Goal: Information Seeking & Learning: Learn about a topic

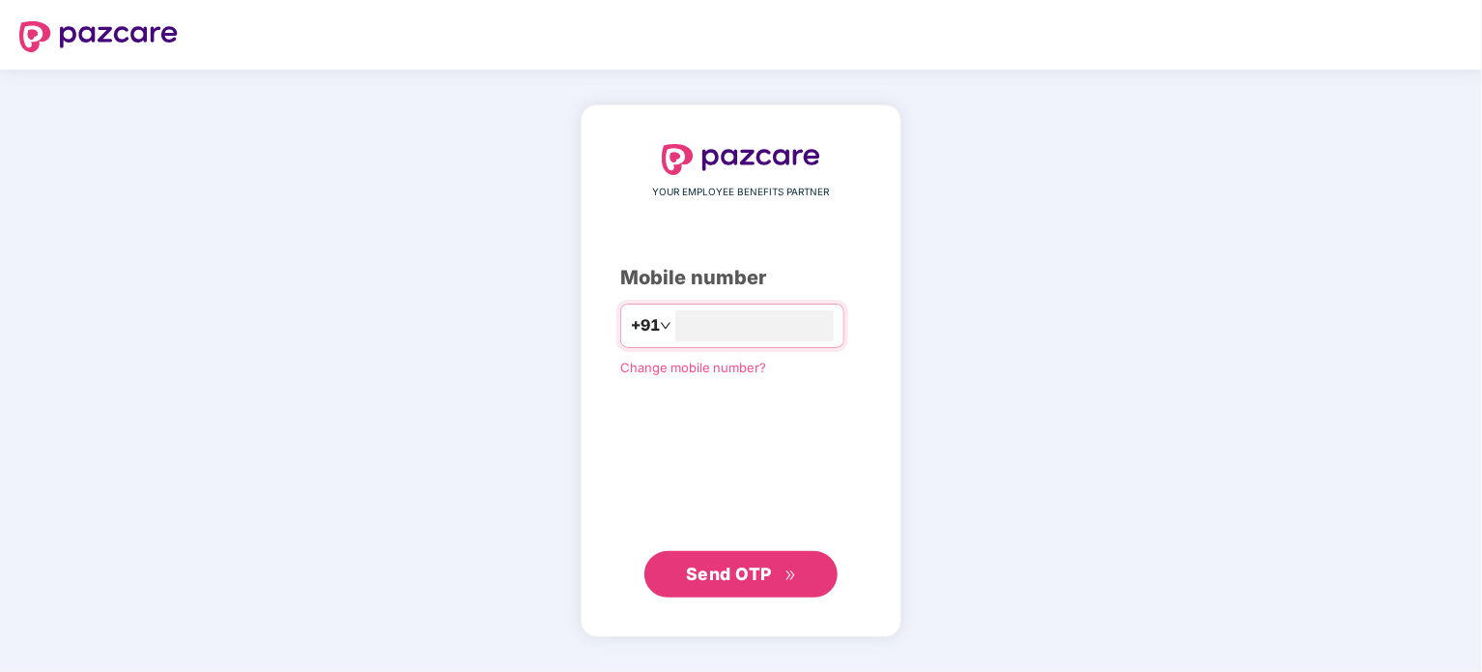
type input "**********"
click at [699, 571] on span "Send OTP" at bounding box center [729, 572] width 86 height 20
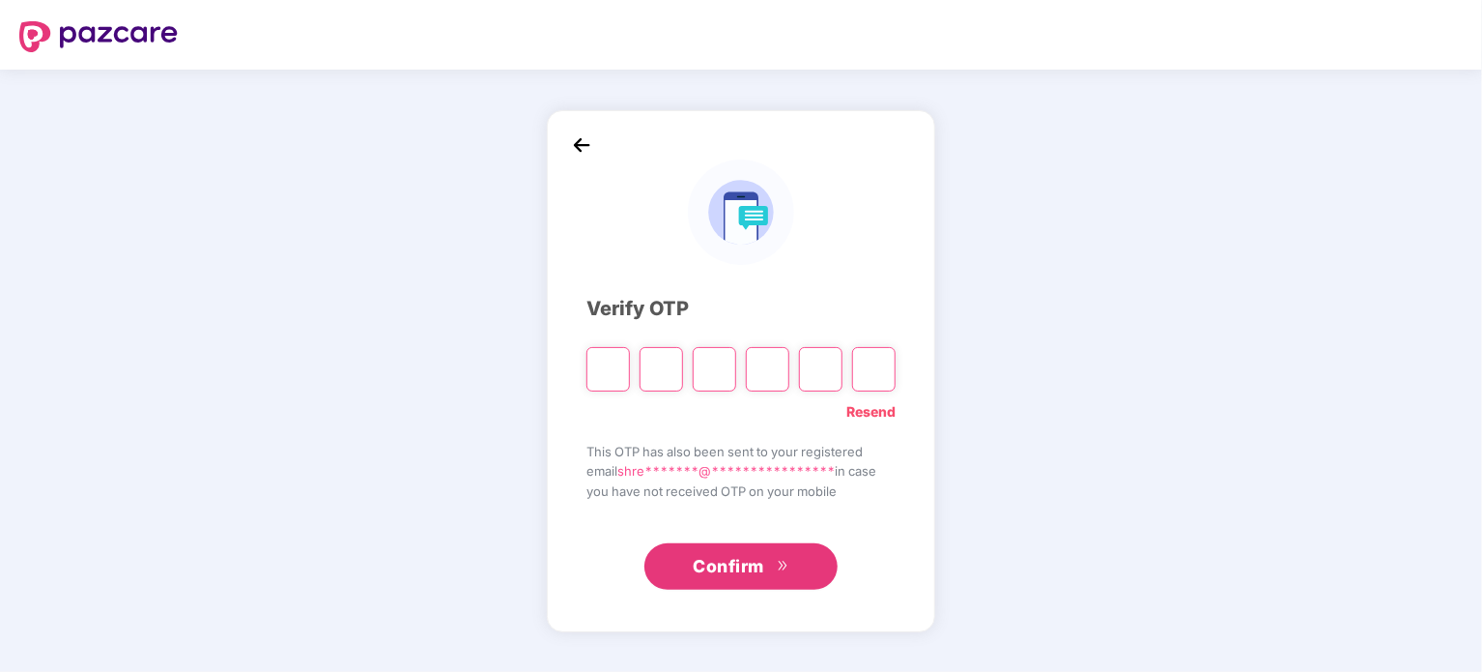
type input "*"
click at [719, 373] on input "Digit 3" at bounding box center [714, 369] width 43 height 44
type input "*"
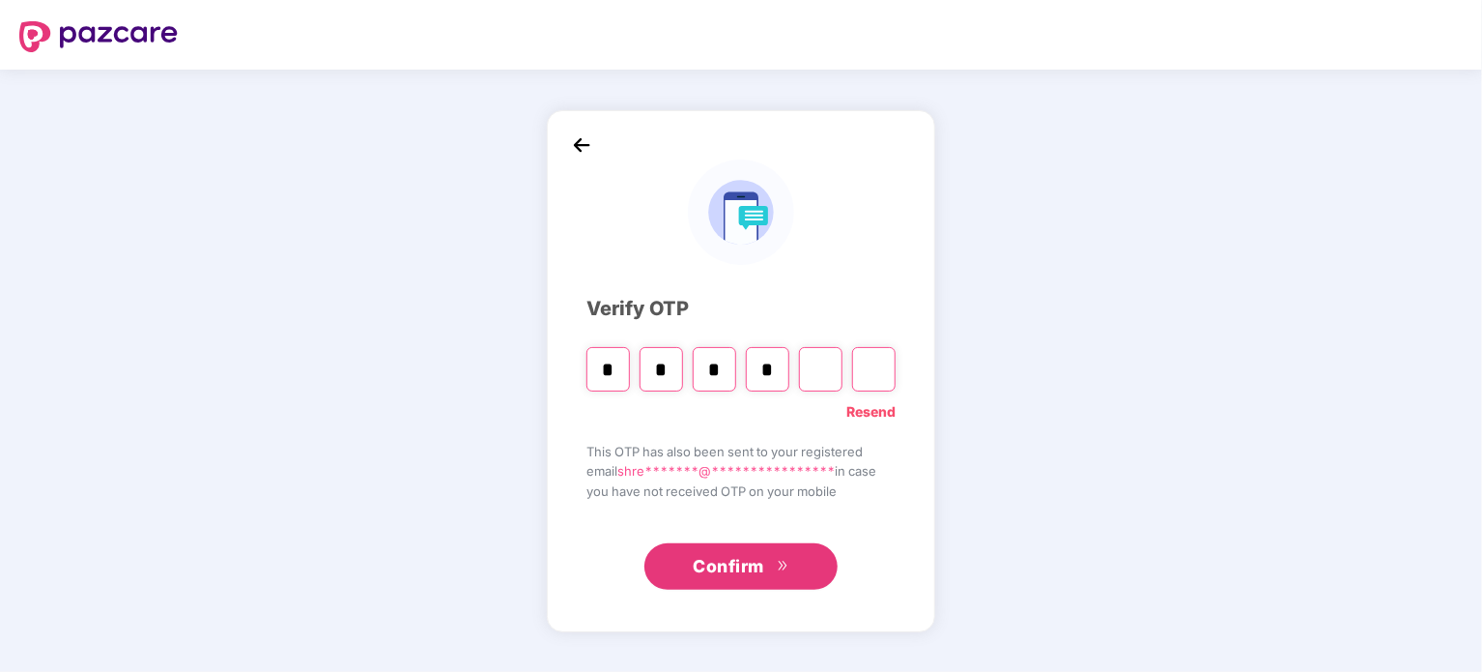
type input "*"
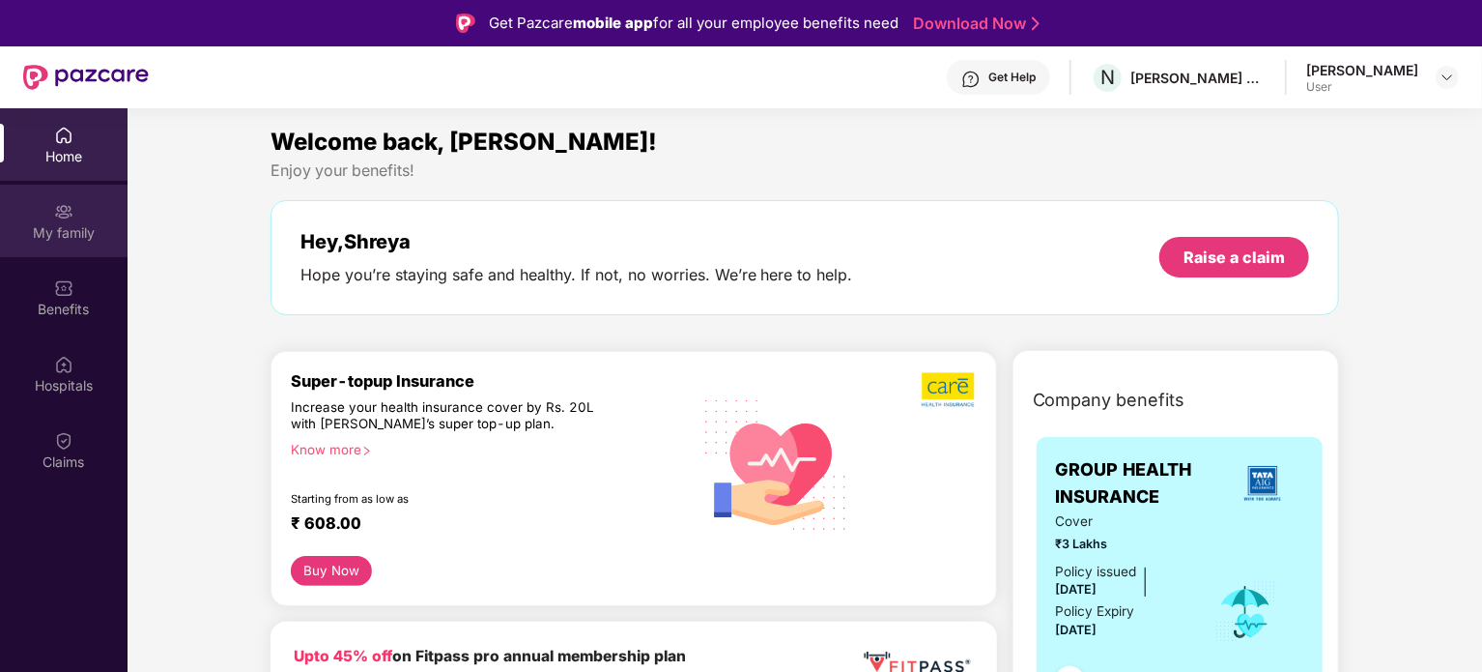
click at [64, 219] on img at bounding box center [63, 211] width 19 height 19
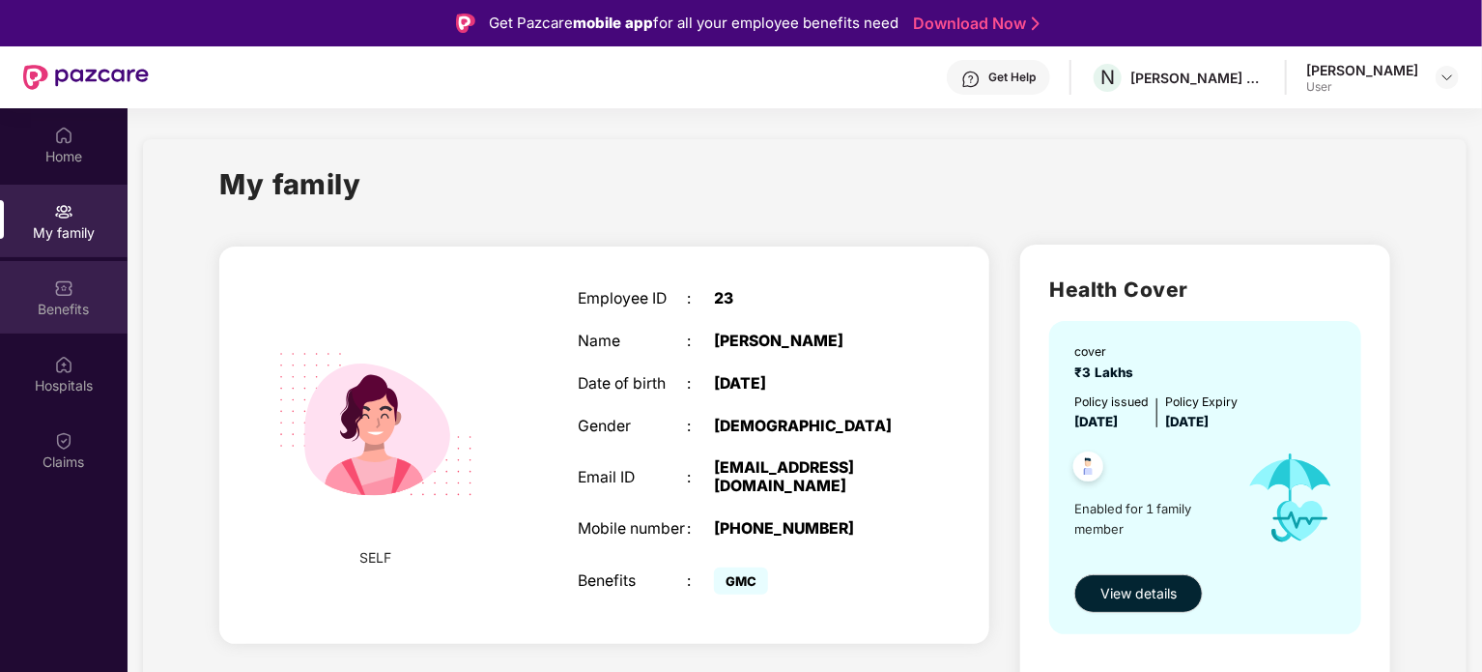
click at [87, 308] on div "Benefits" at bounding box center [64, 309] width 128 height 19
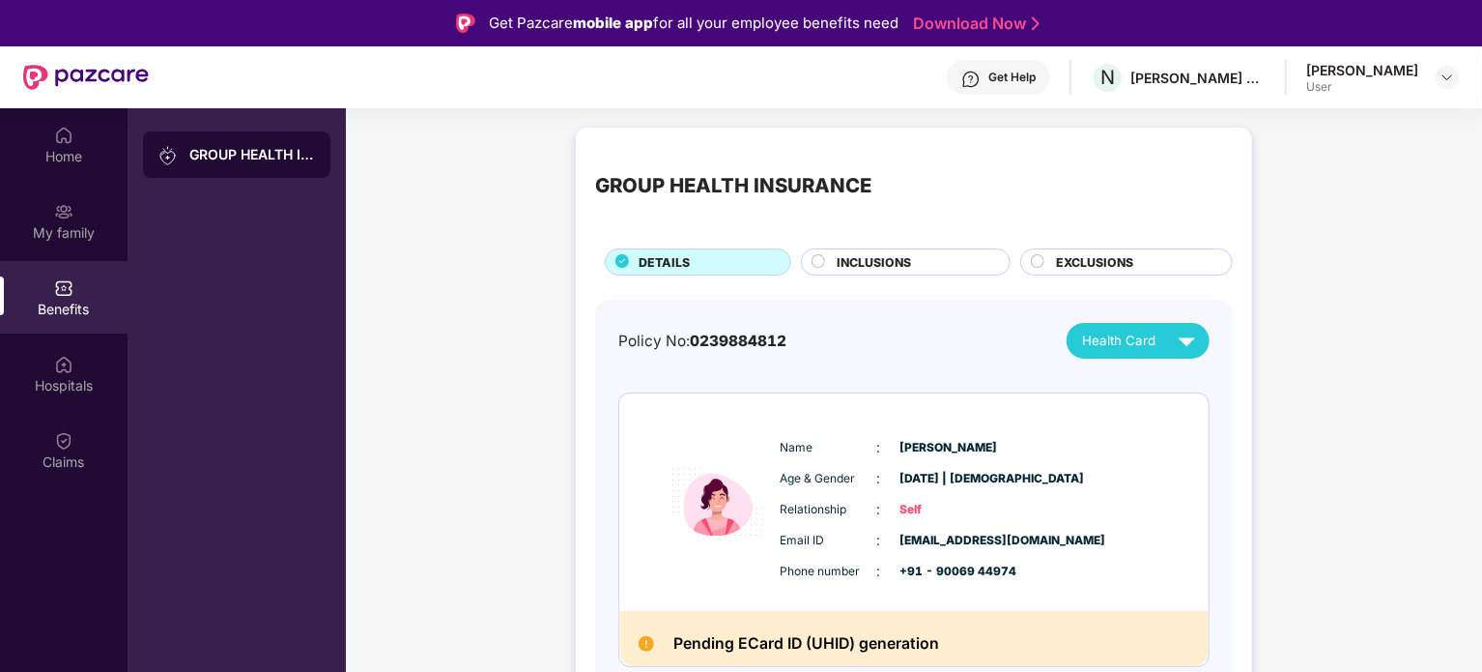
click at [816, 265] on circle at bounding box center [819, 261] width 13 height 13
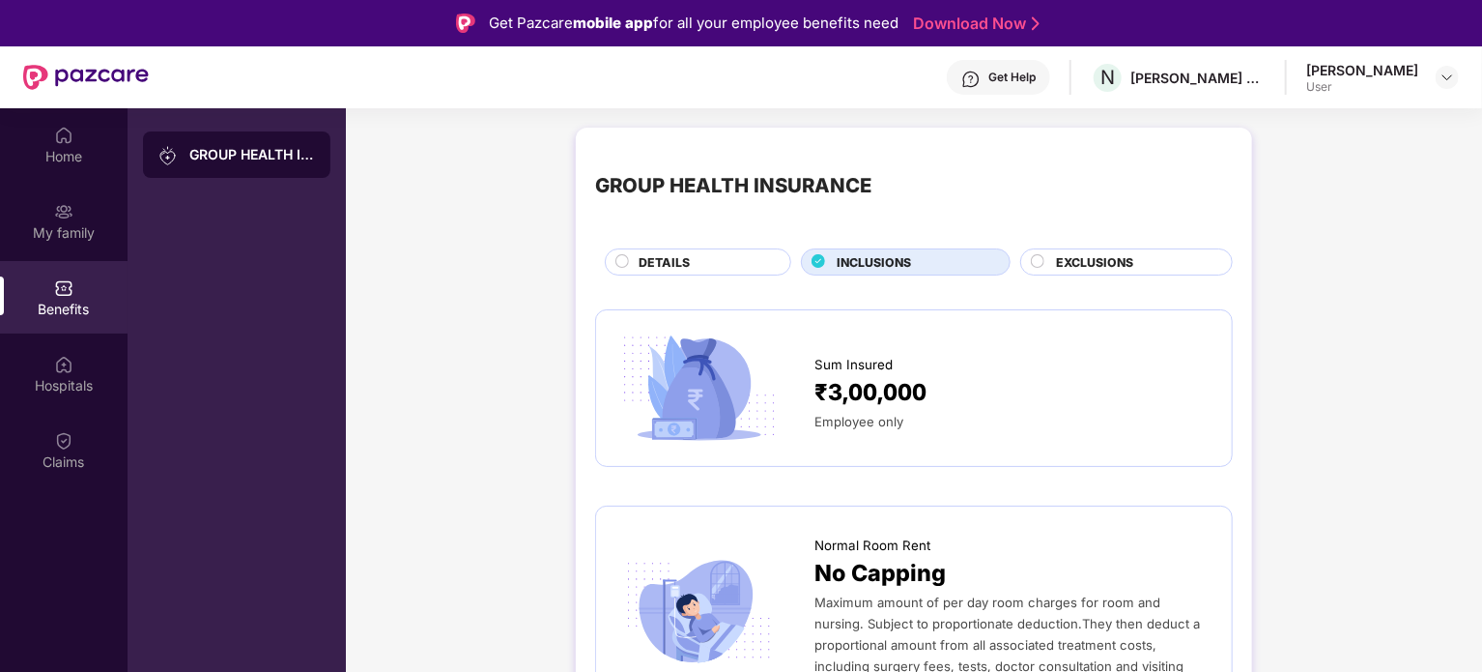
click at [1036, 266] on circle at bounding box center [1038, 261] width 13 height 13
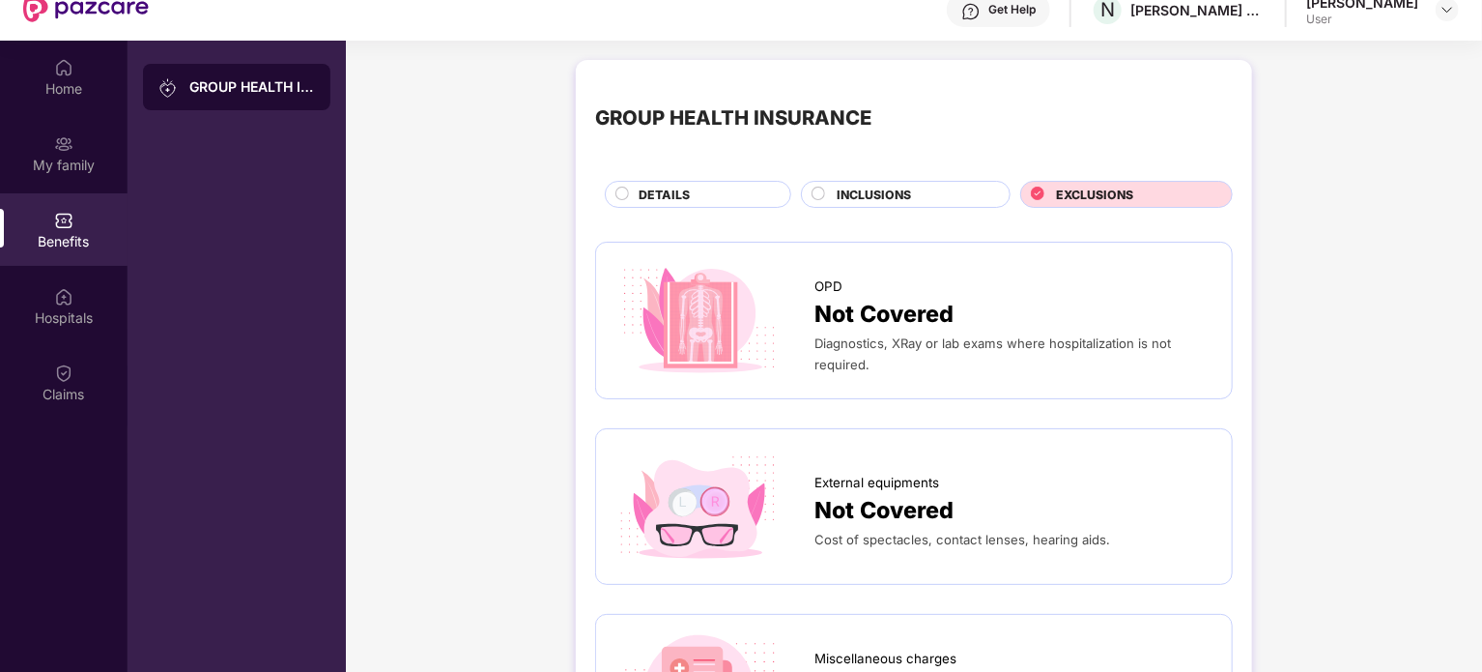
scroll to position [108, 0]
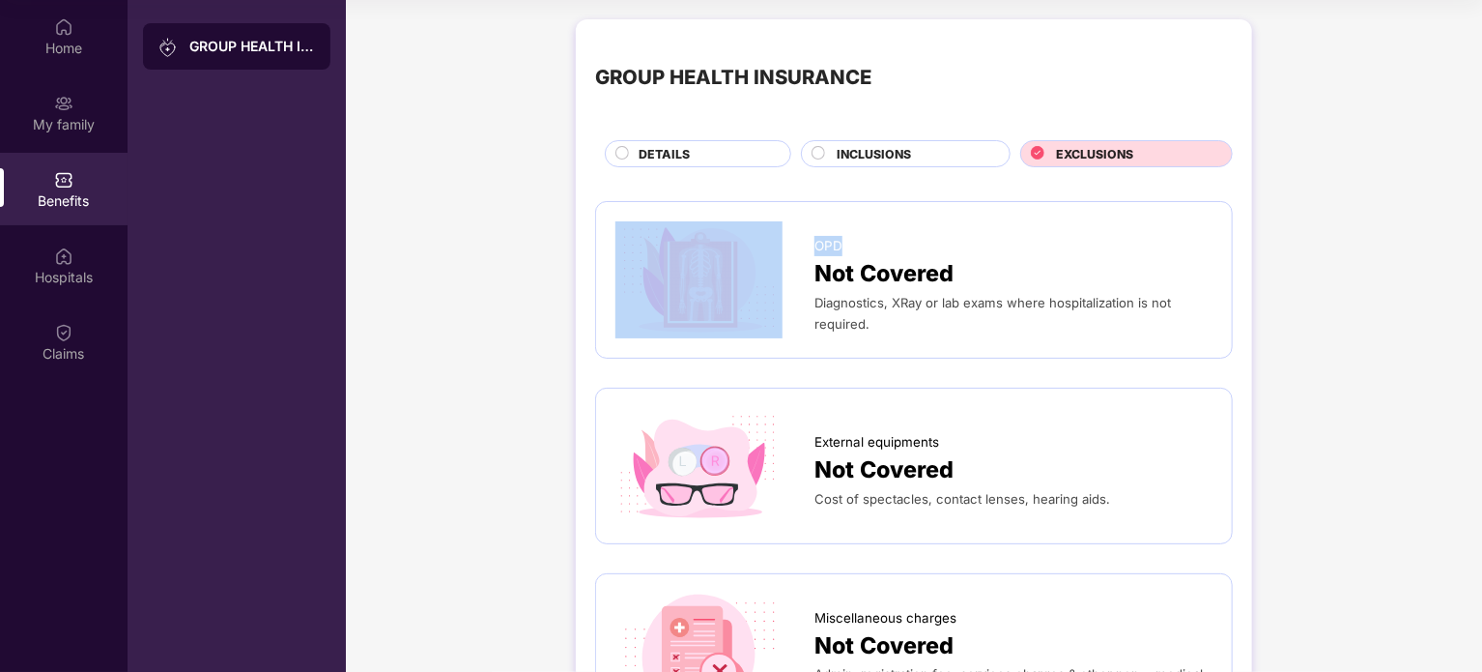
drag, startPoint x: 1480, startPoint y: 158, endPoint x: 1434, endPoint y: 189, distance: 56.3
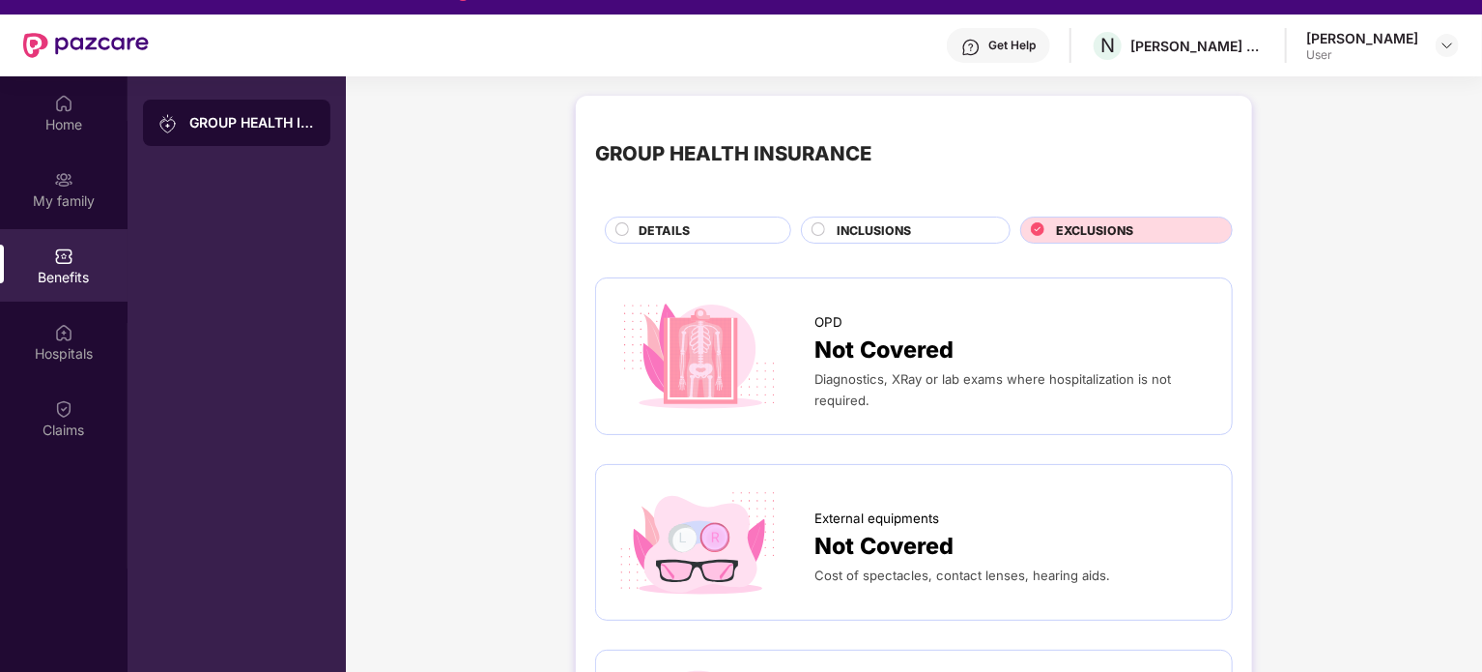
scroll to position [31, 0]
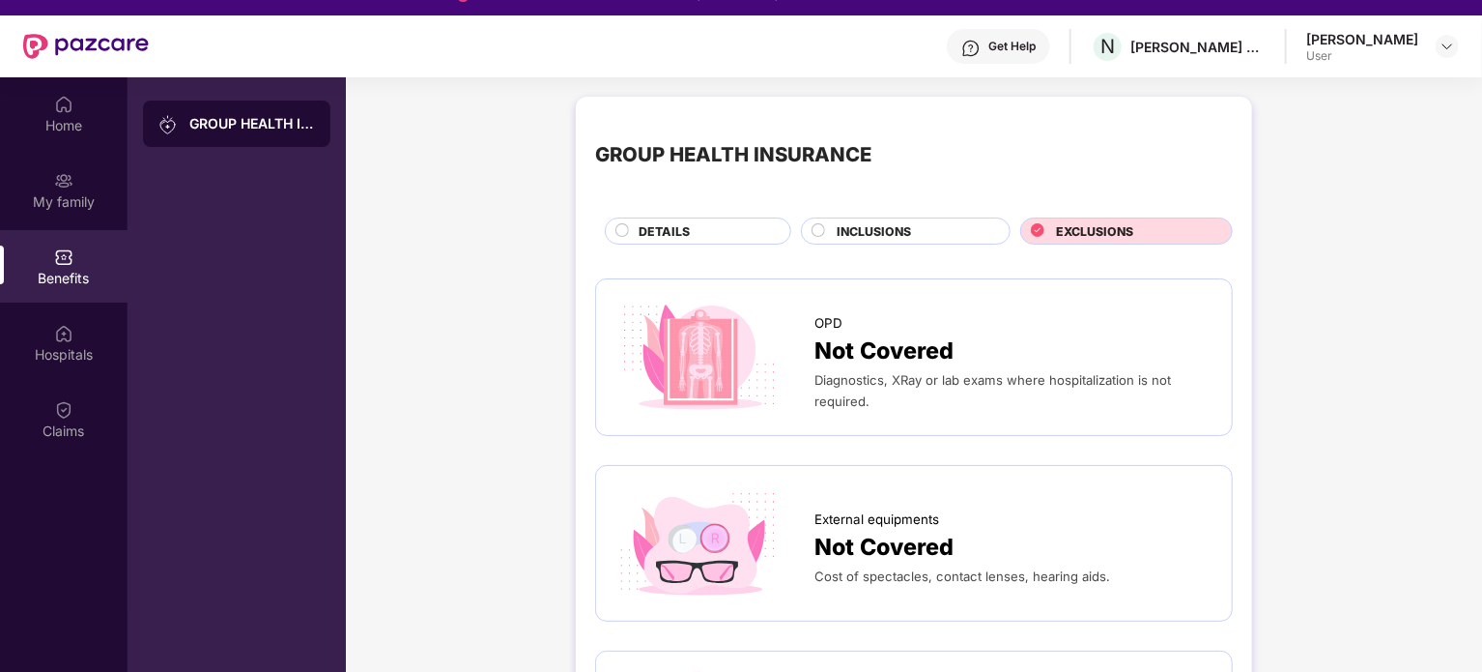
click at [931, 226] on div "INCLUSIONS" at bounding box center [913, 232] width 173 height 21
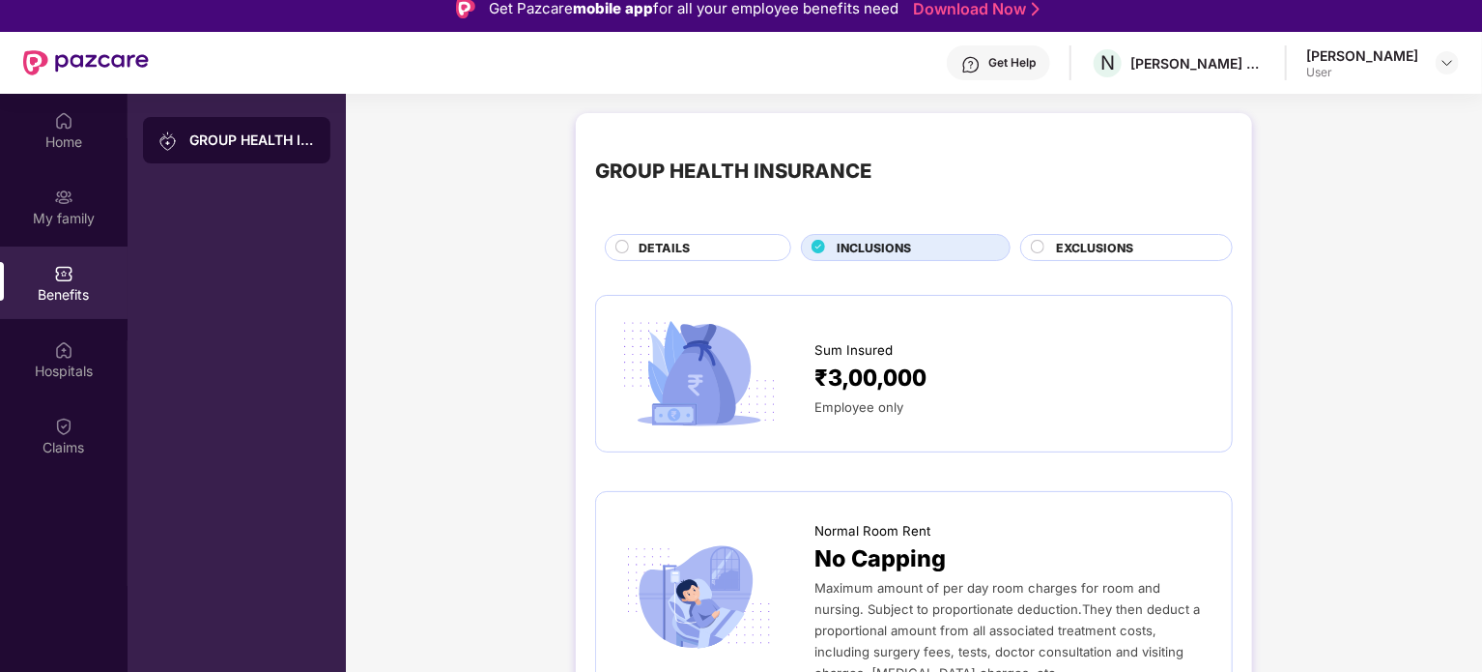
scroll to position [0, 0]
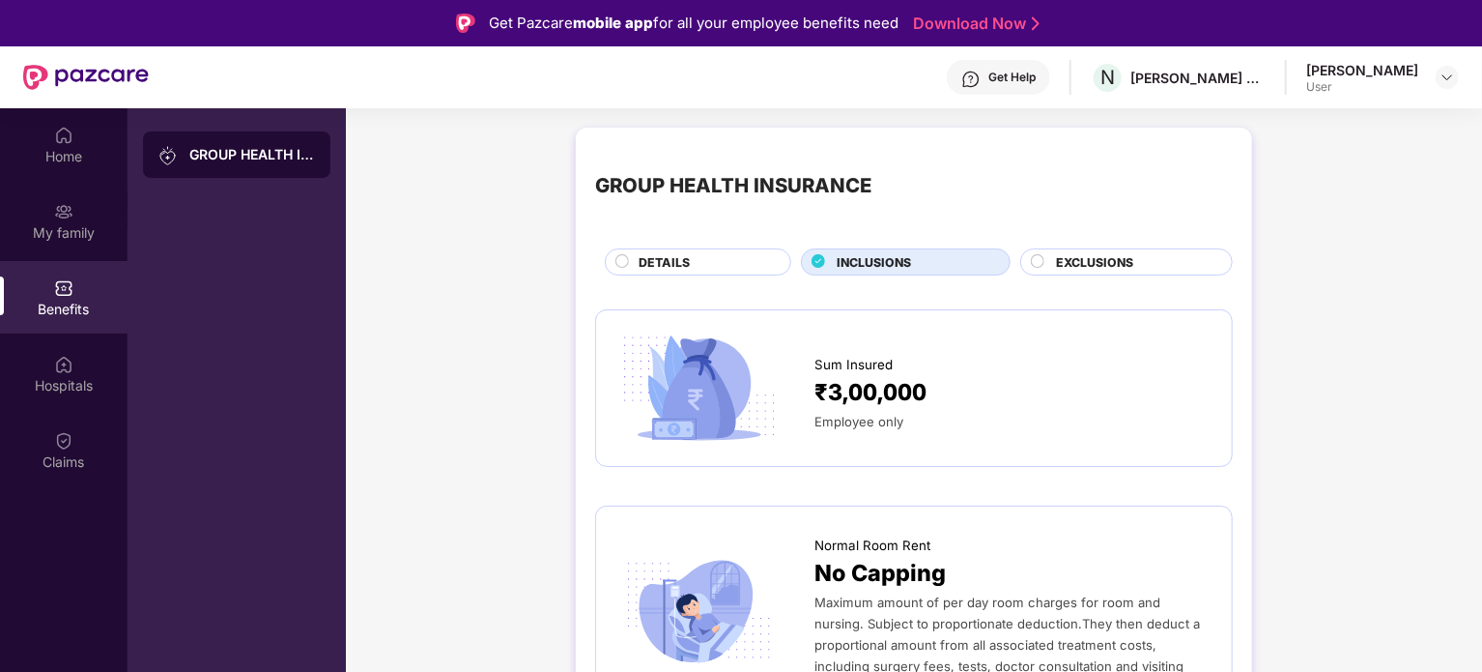
click at [1069, 255] on span "EXCLUSIONS" at bounding box center [1094, 262] width 77 height 18
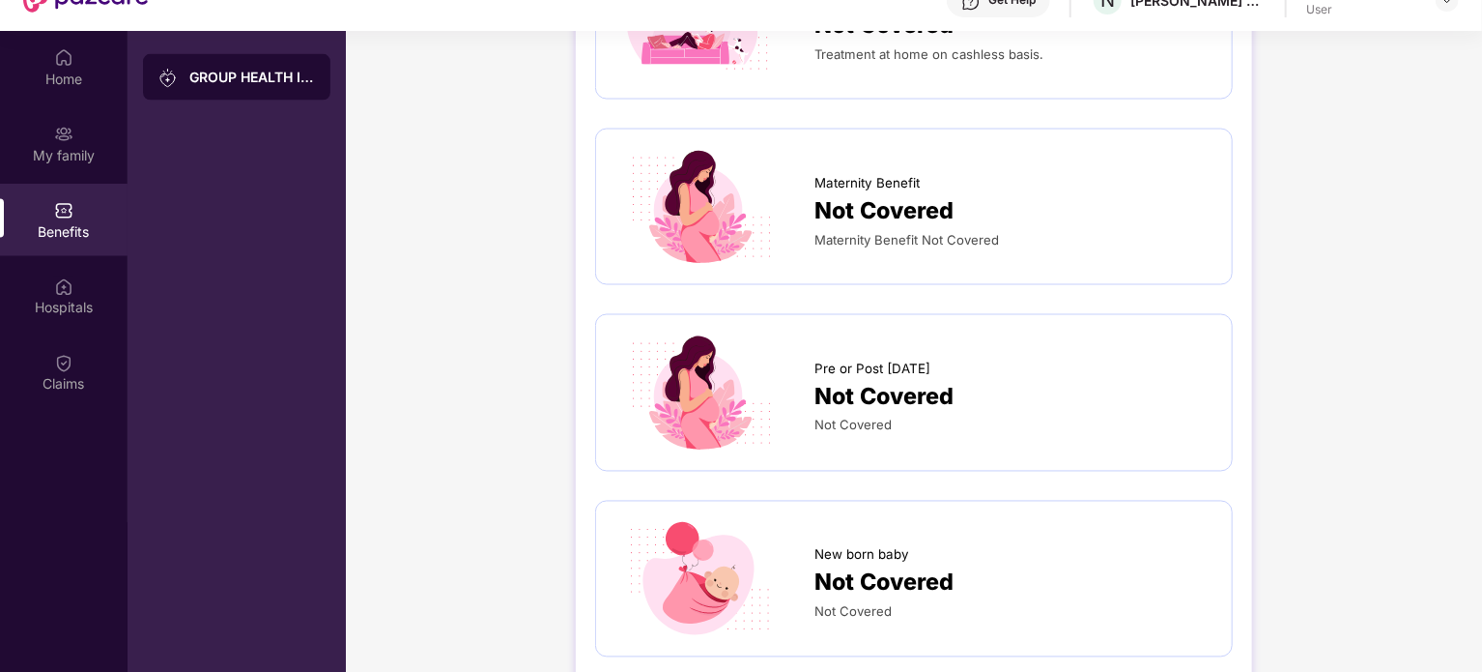
scroll to position [1593, 0]
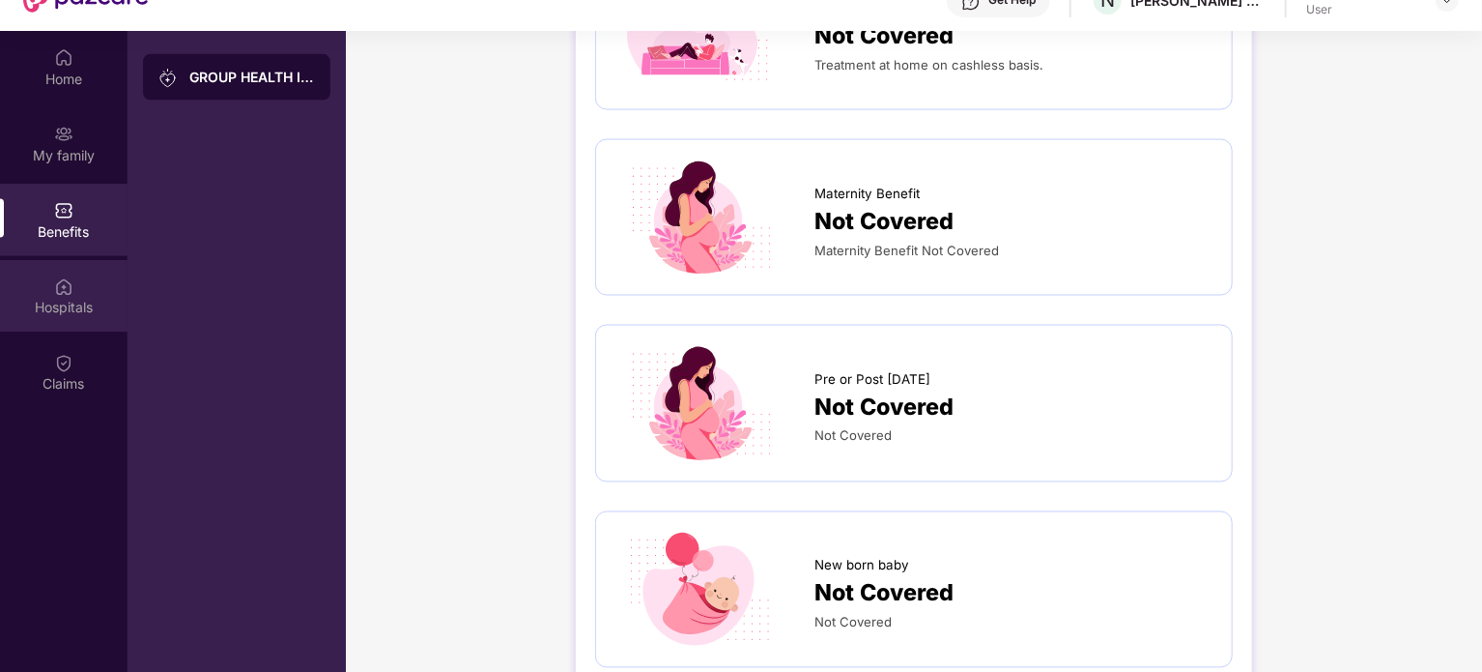
click at [70, 303] on div "Hospitals" at bounding box center [64, 308] width 128 height 19
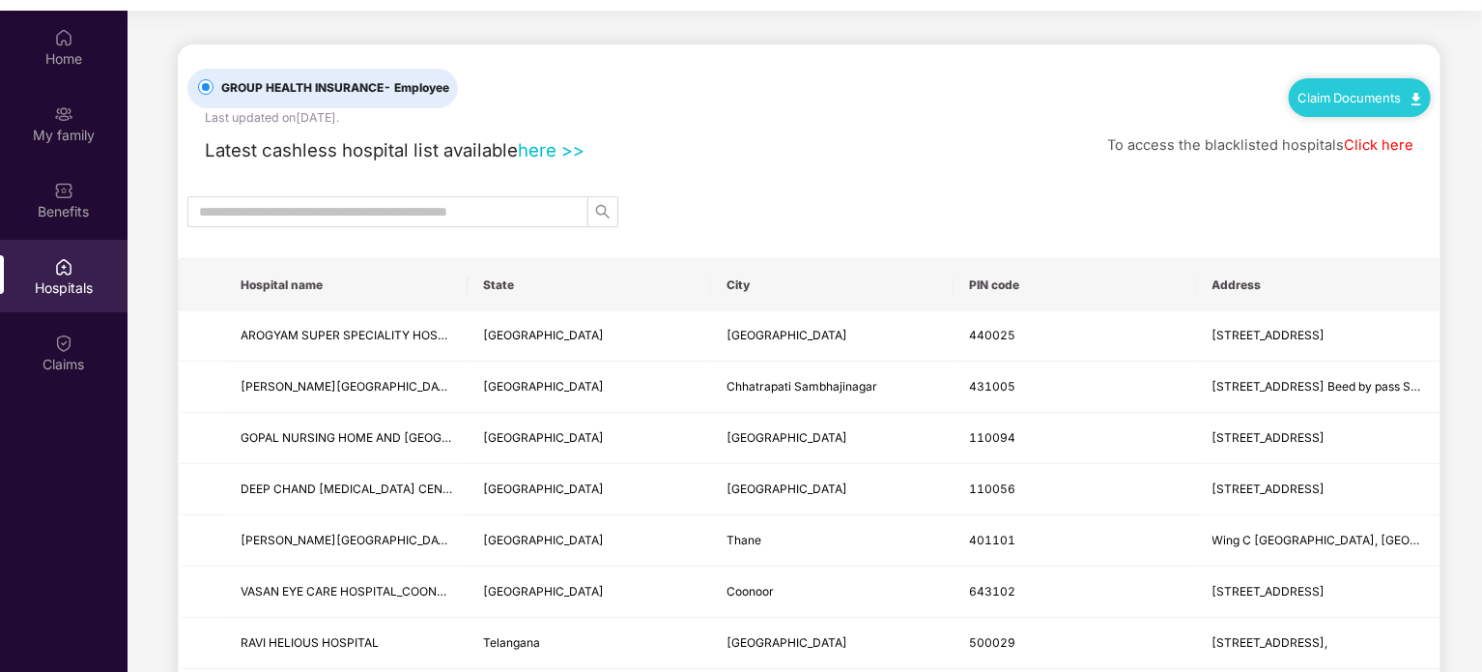
scroll to position [108, 0]
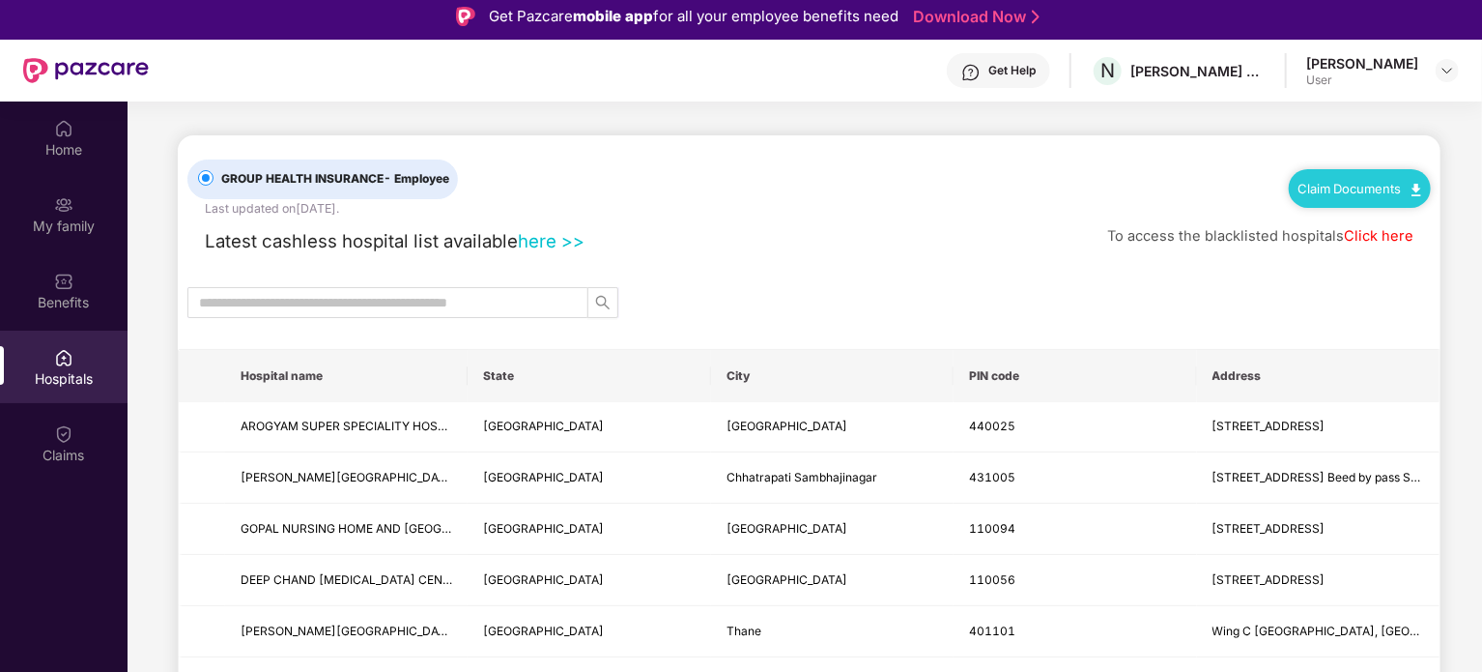
scroll to position [0, 0]
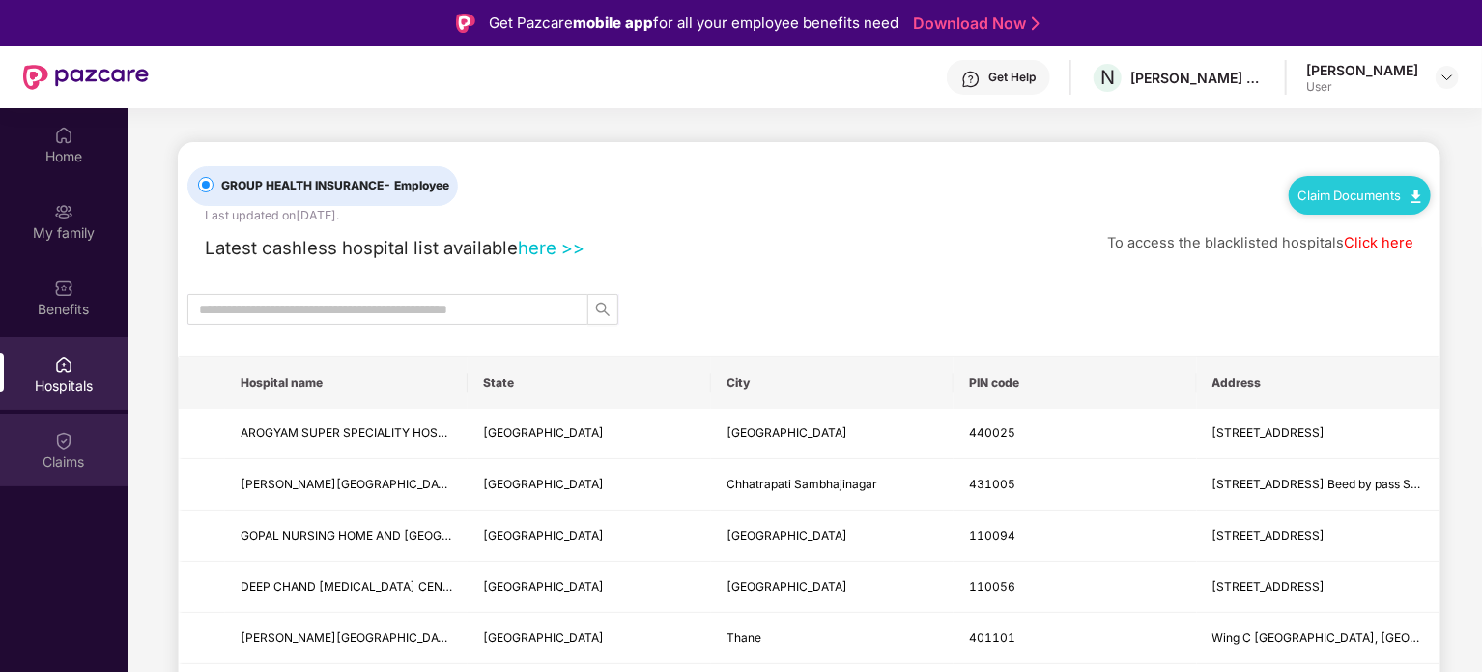
click at [72, 444] on img at bounding box center [63, 440] width 19 height 19
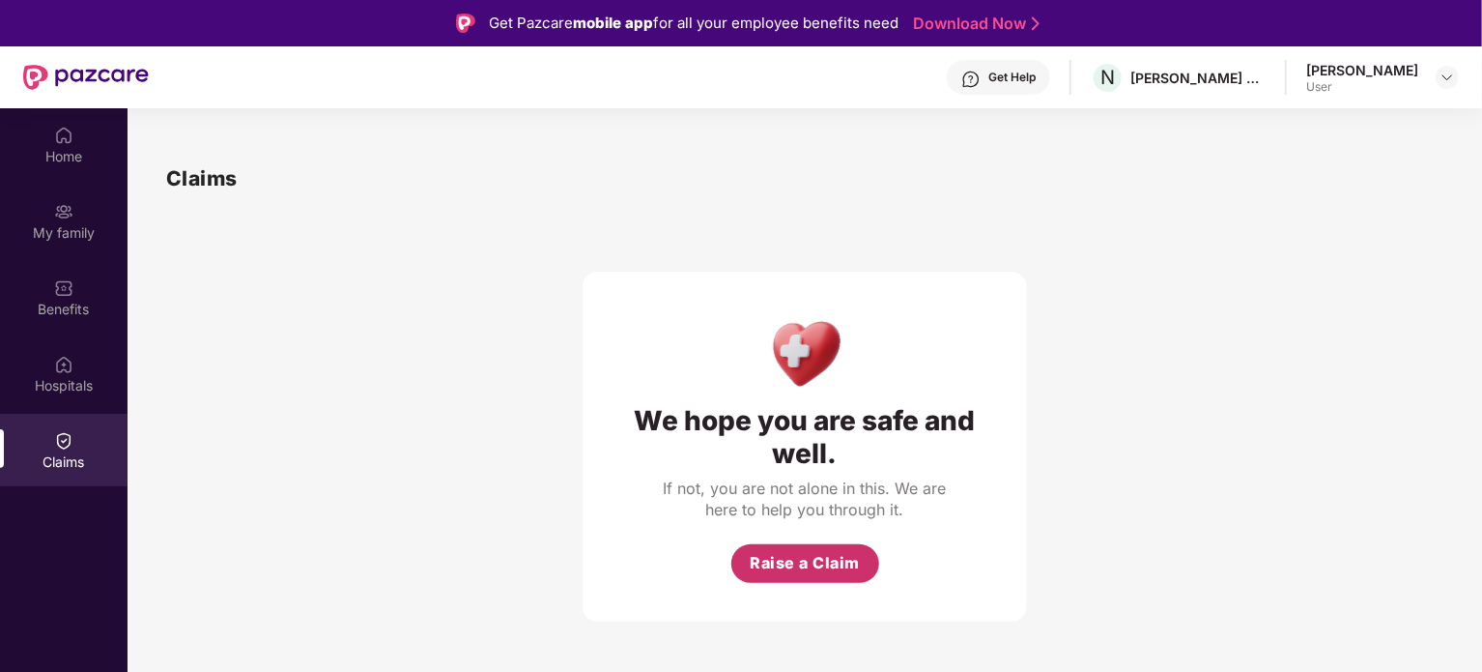
click at [794, 565] on span "Raise a Claim" at bounding box center [805, 563] width 110 height 24
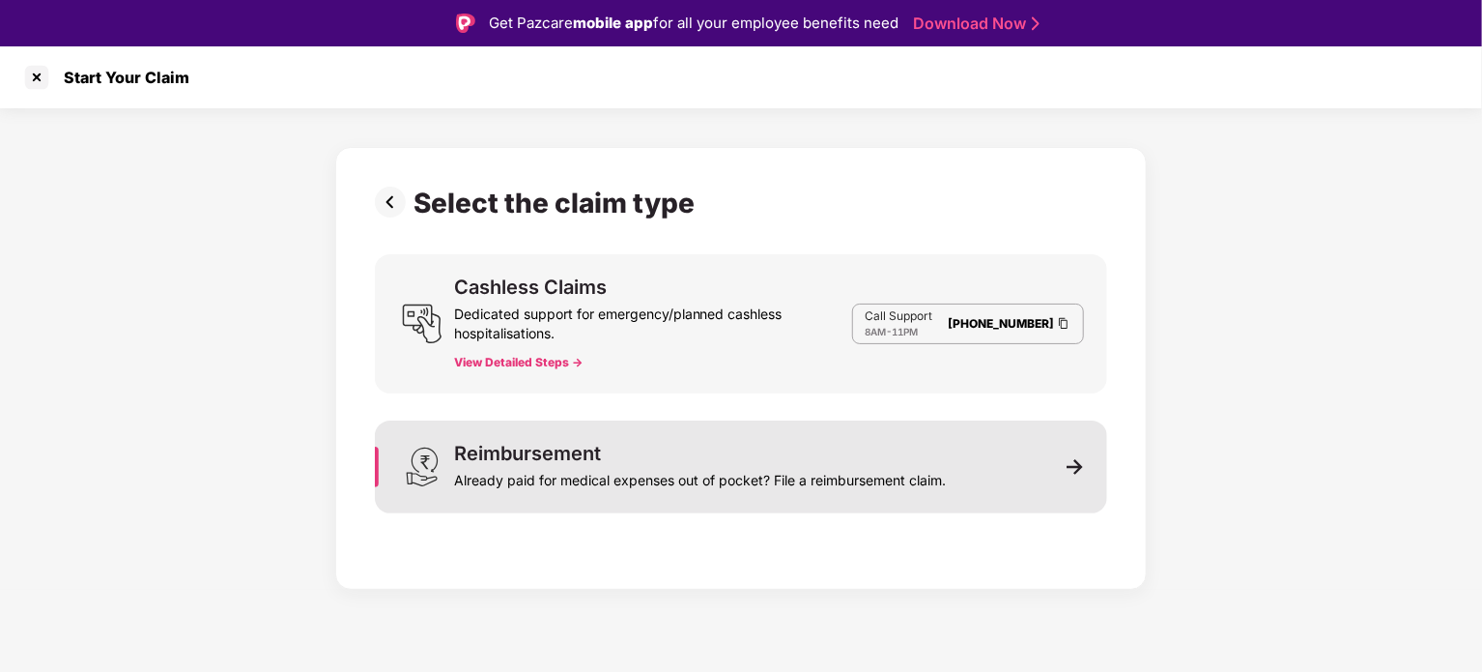
click at [1075, 459] on img at bounding box center [1075, 466] width 17 height 17
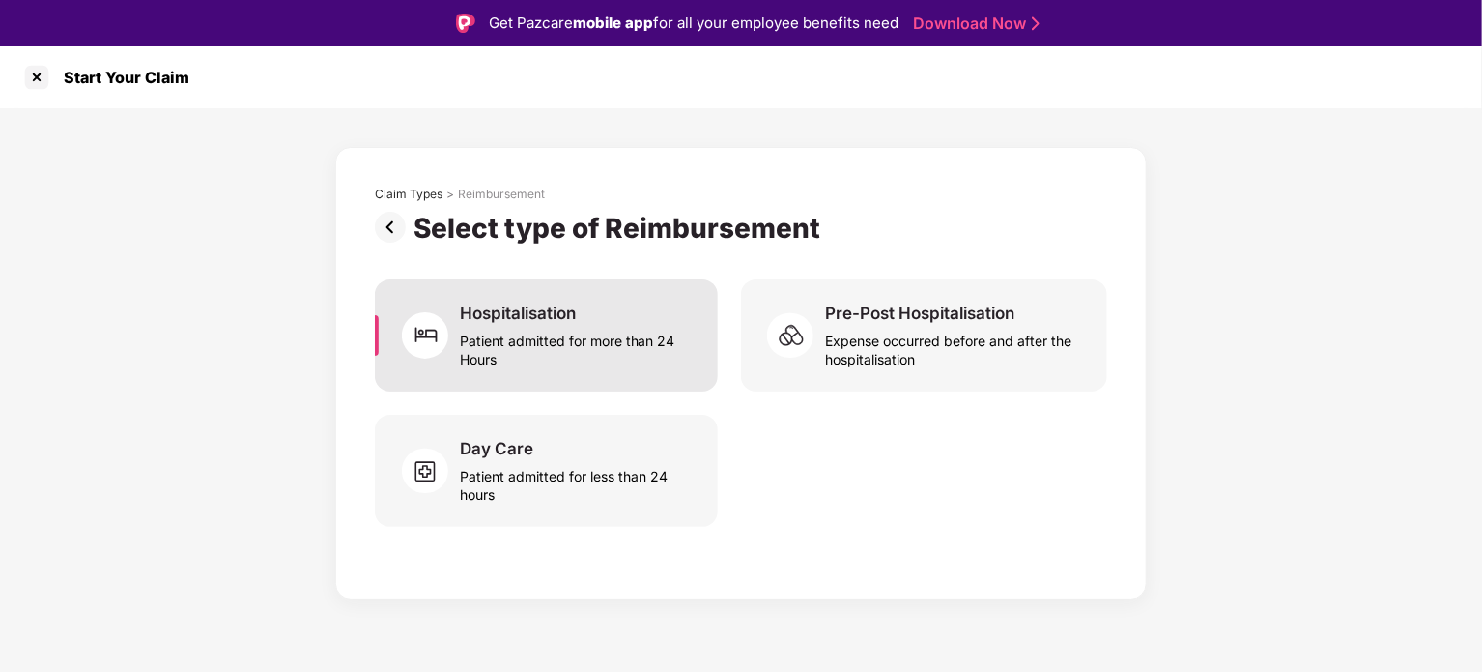
click at [588, 335] on div "Patient admitted for more than 24 Hours" at bounding box center [577, 346] width 235 height 44
